Goal: Task Accomplishment & Management: Use online tool/utility

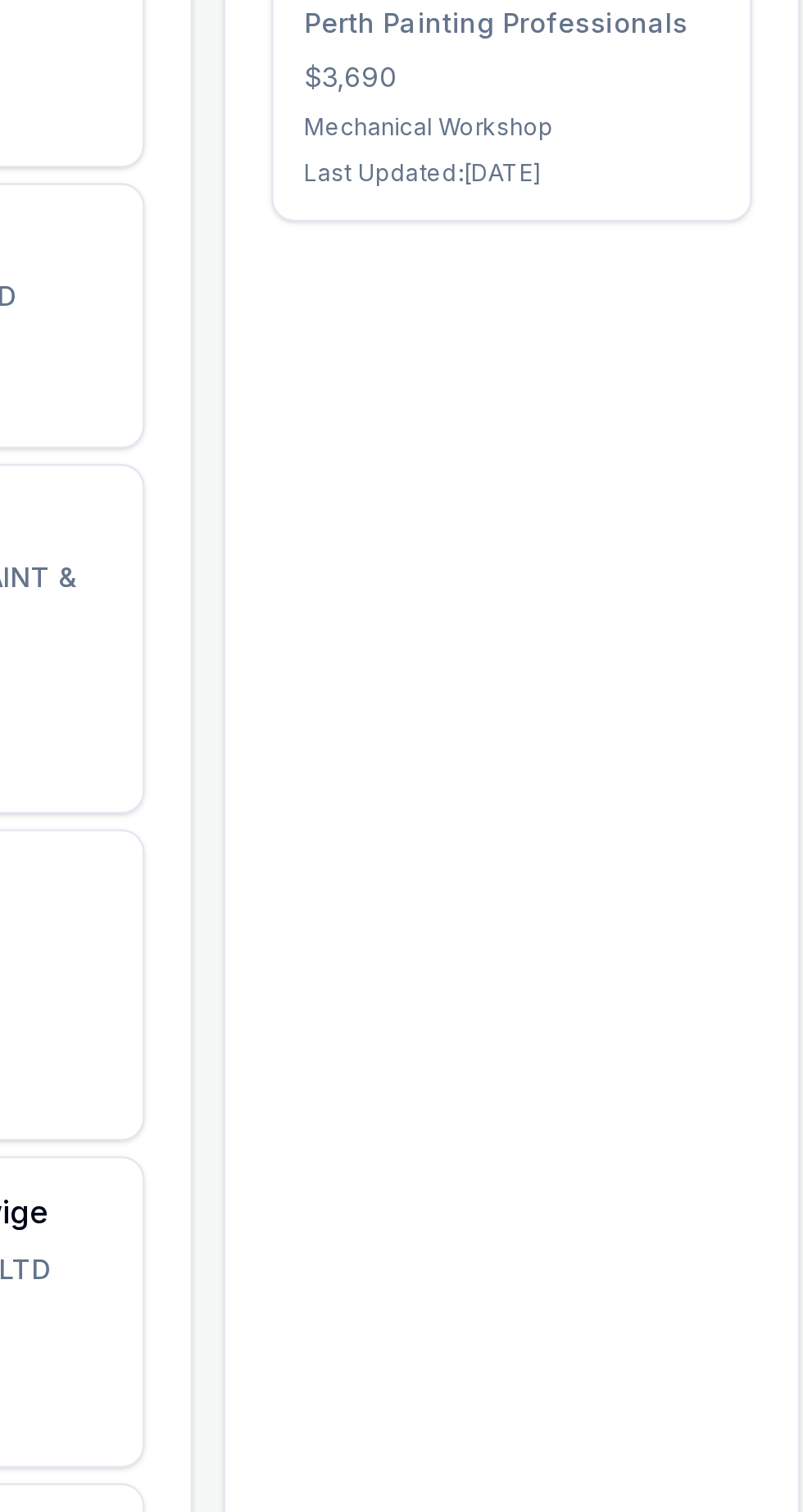
scroll to position [0, 564]
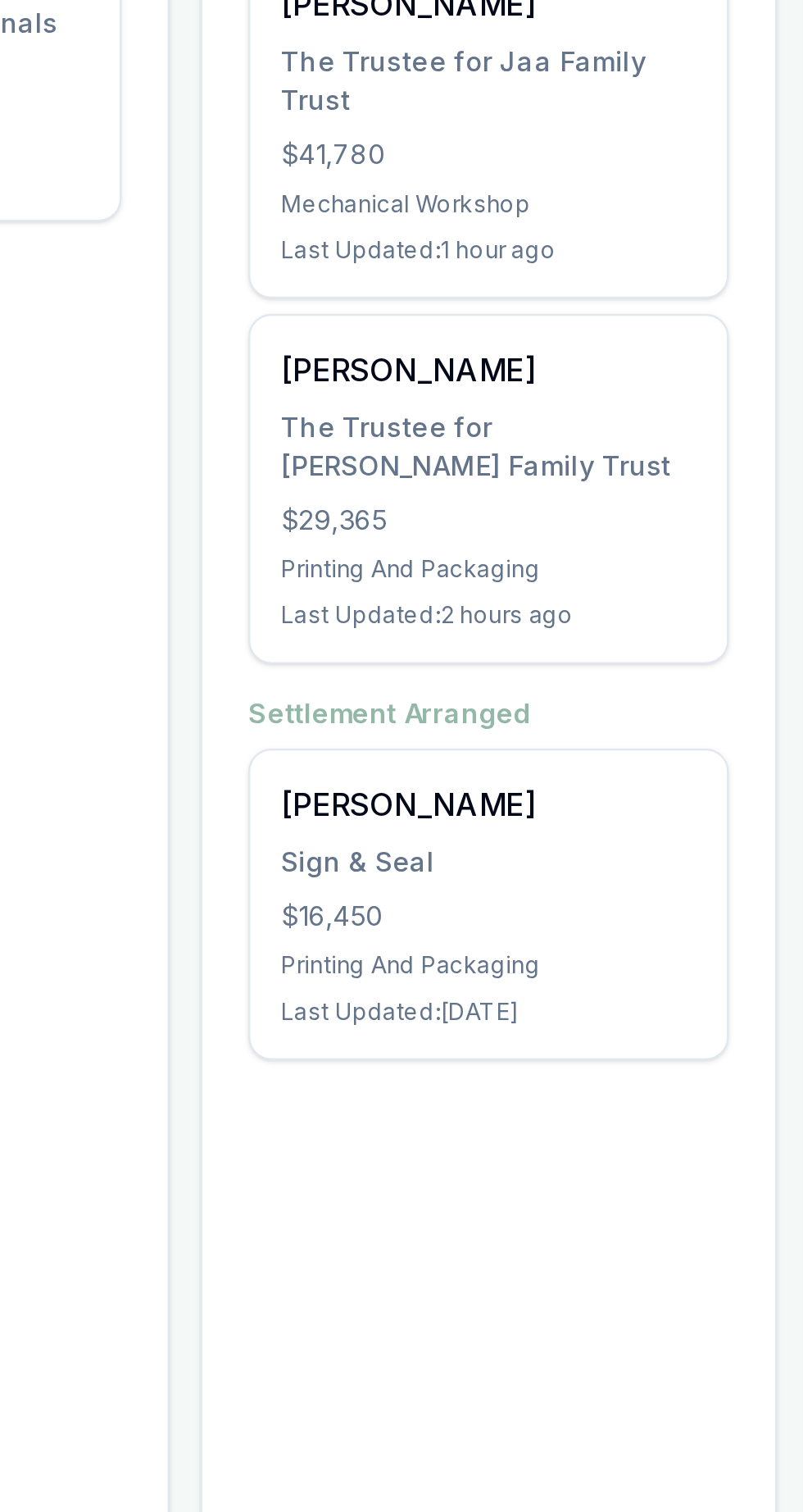
click at [428, 778] on div "Sign & Seal" at bounding box center [402, 786] width 177 height 17
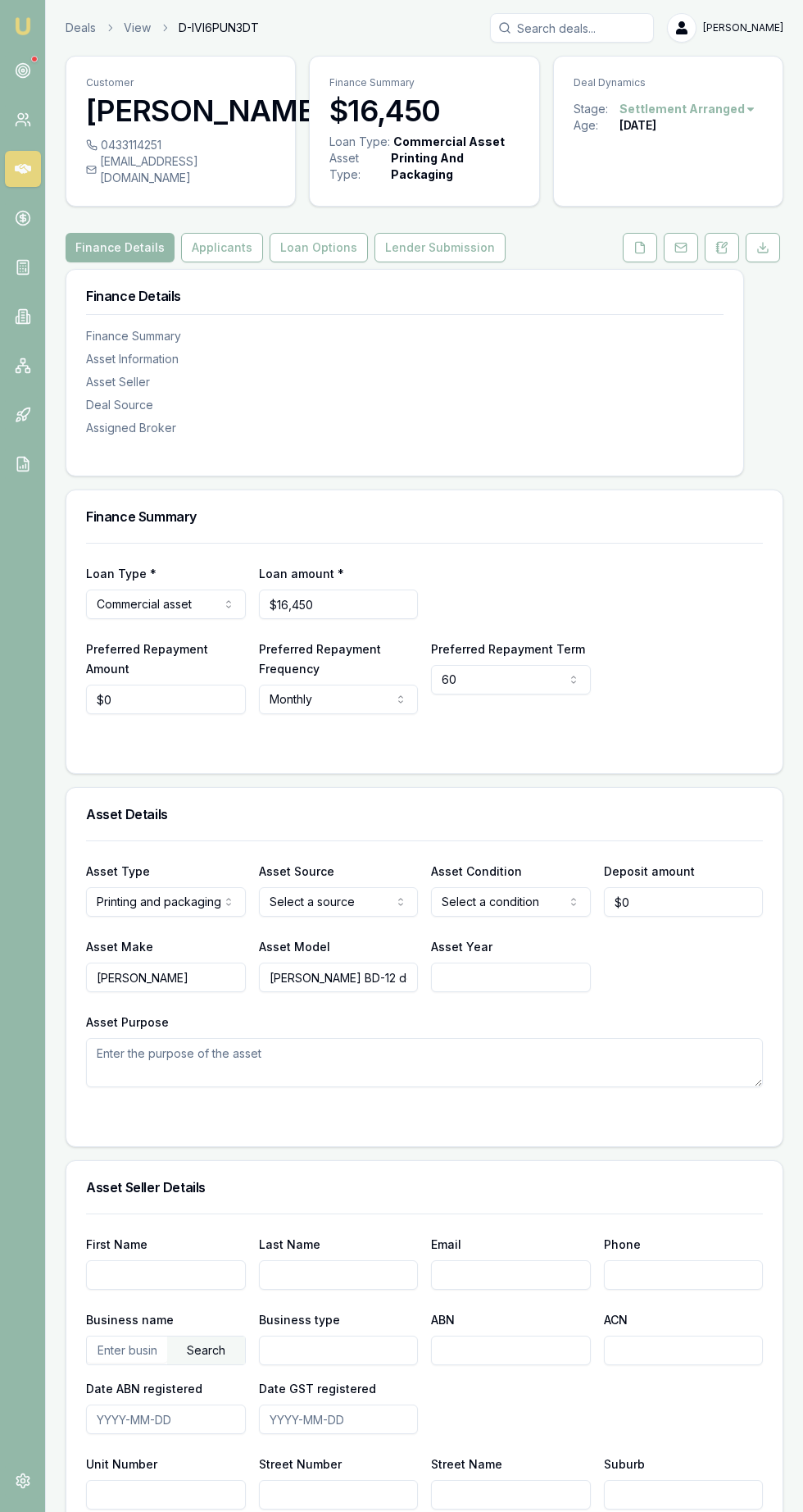
click at [379, 254] on button "Lender Submission" at bounding box center [440, 248] width 131 height 30
